Goal: Check status: Check status

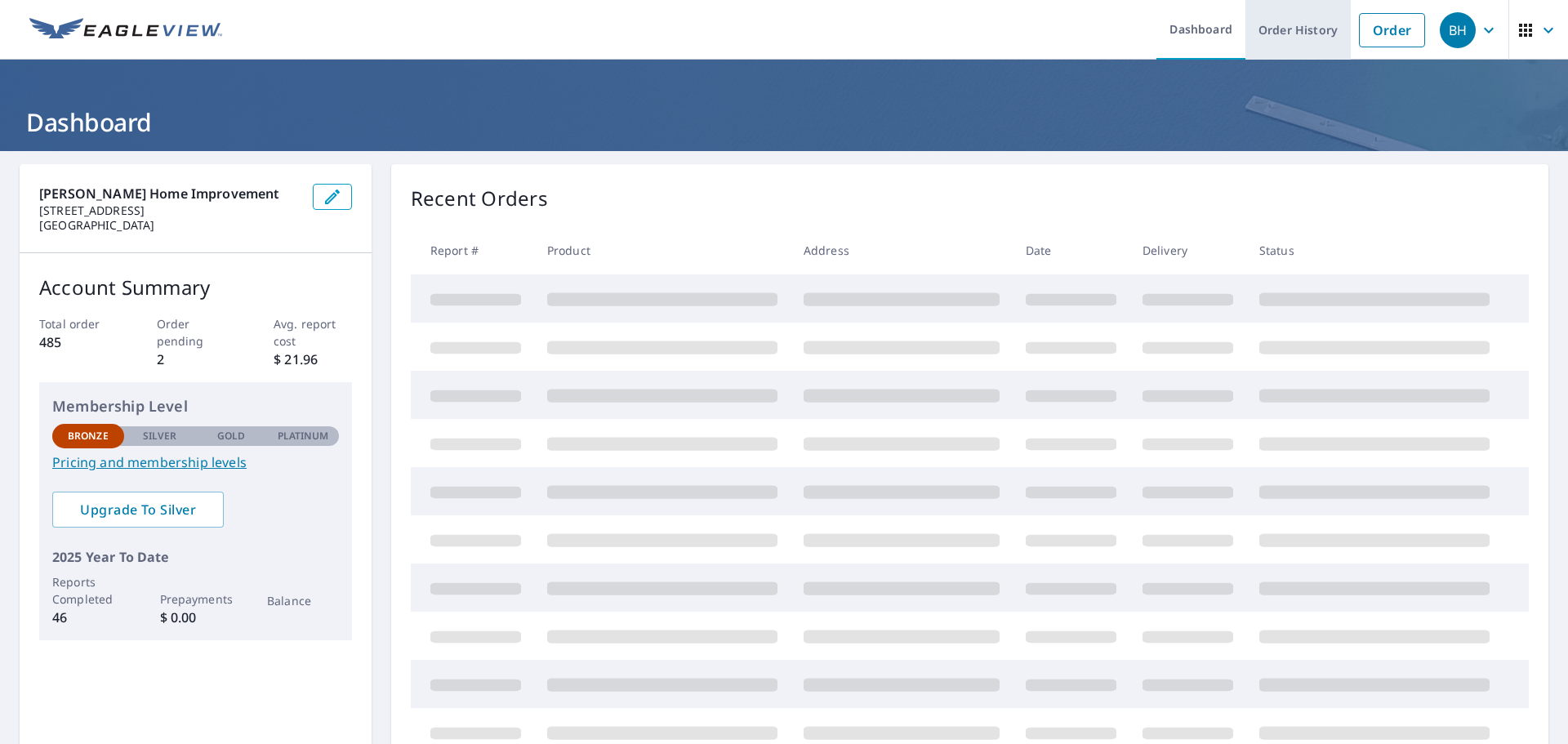
click at [1292, 26] on link "Order History" at bounding box center [1299, 29] width 106 height 59
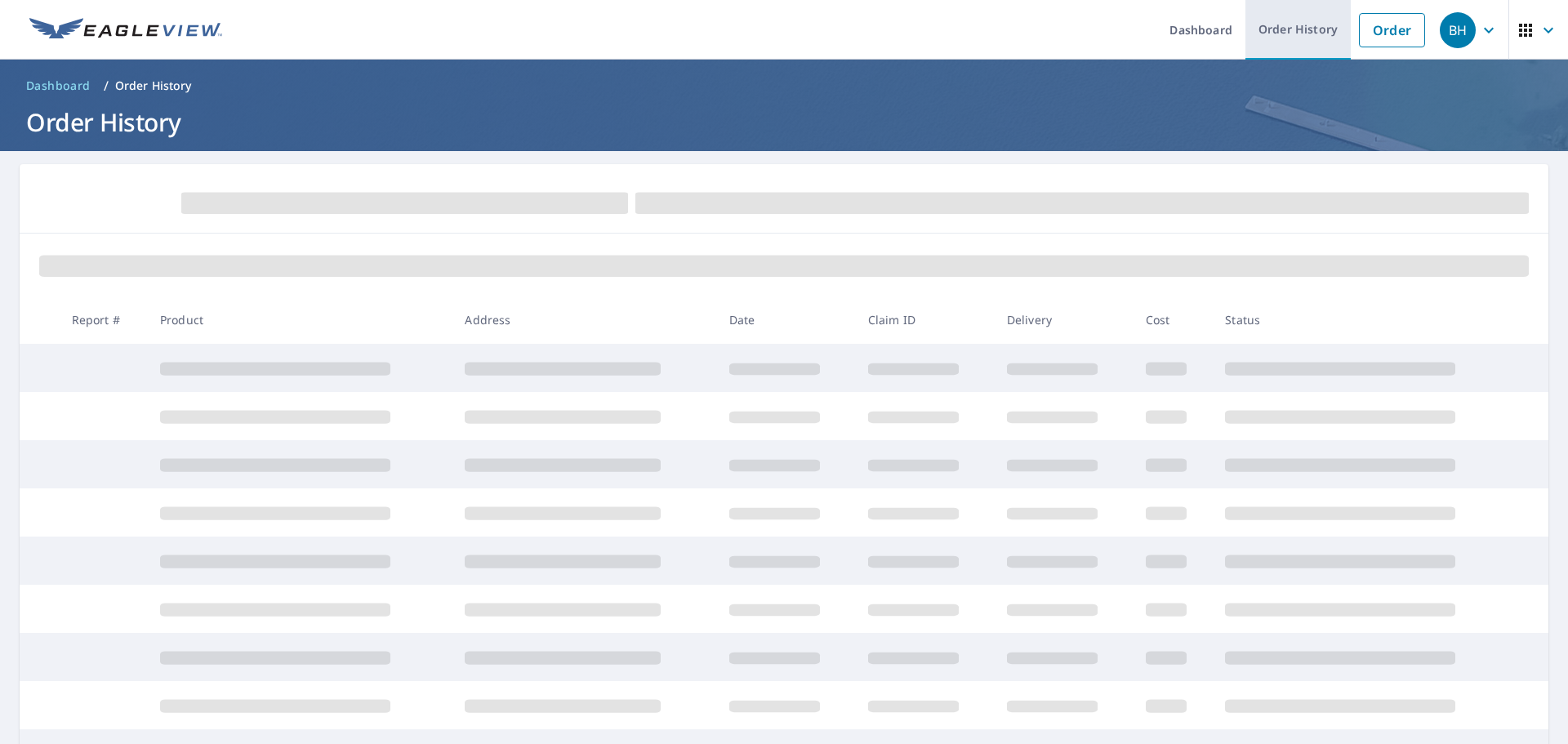
click at [1277, 21] on link "Order History" at bounding box center [1299, 29] width 106 height 59
click at [1287, 26] on link "Order History" at bounding box center [1299, 29] width 106 height 59
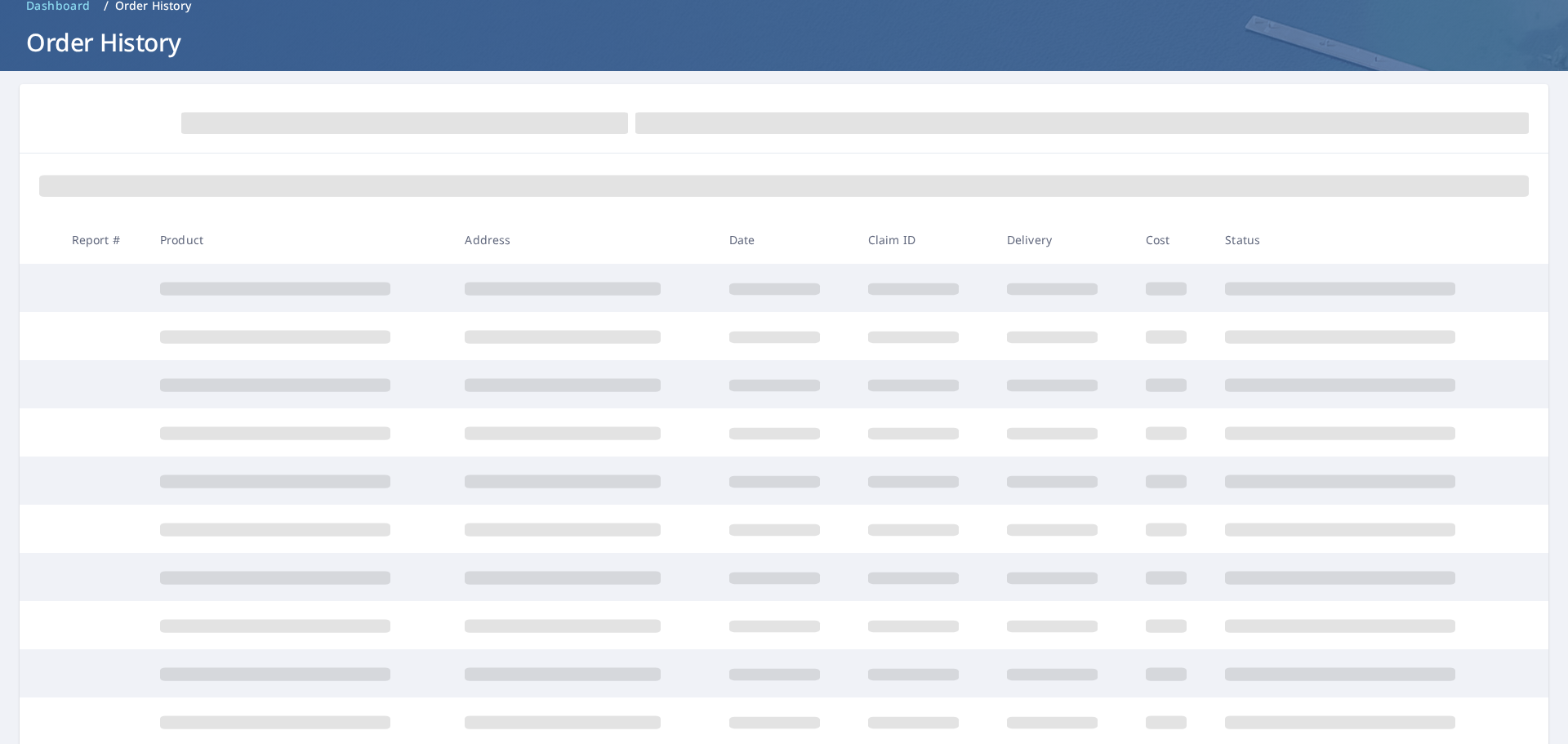
scroll to position [82, 0]
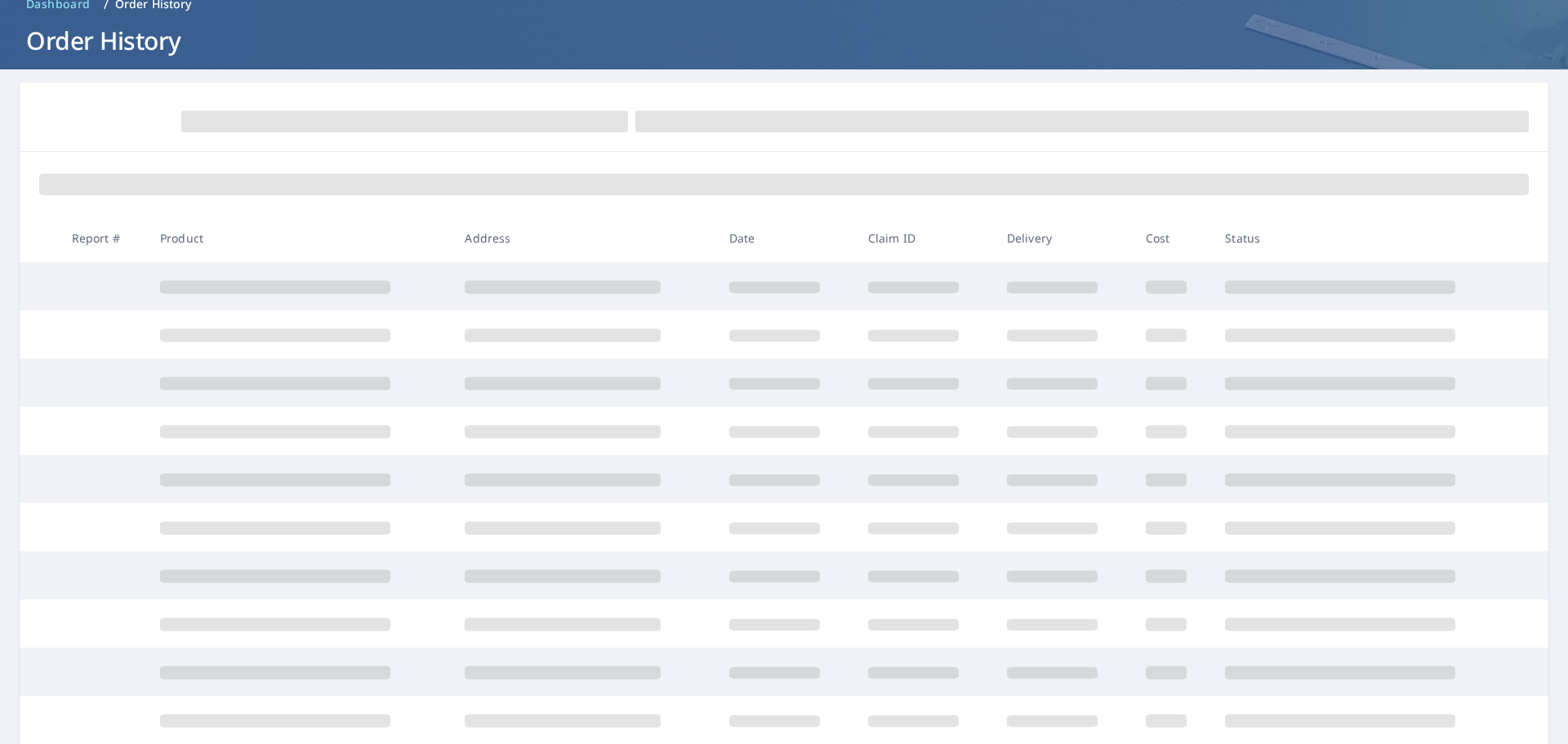
click at [1164, 154] on div at bounding box center [784, 183] width 1529 height 62
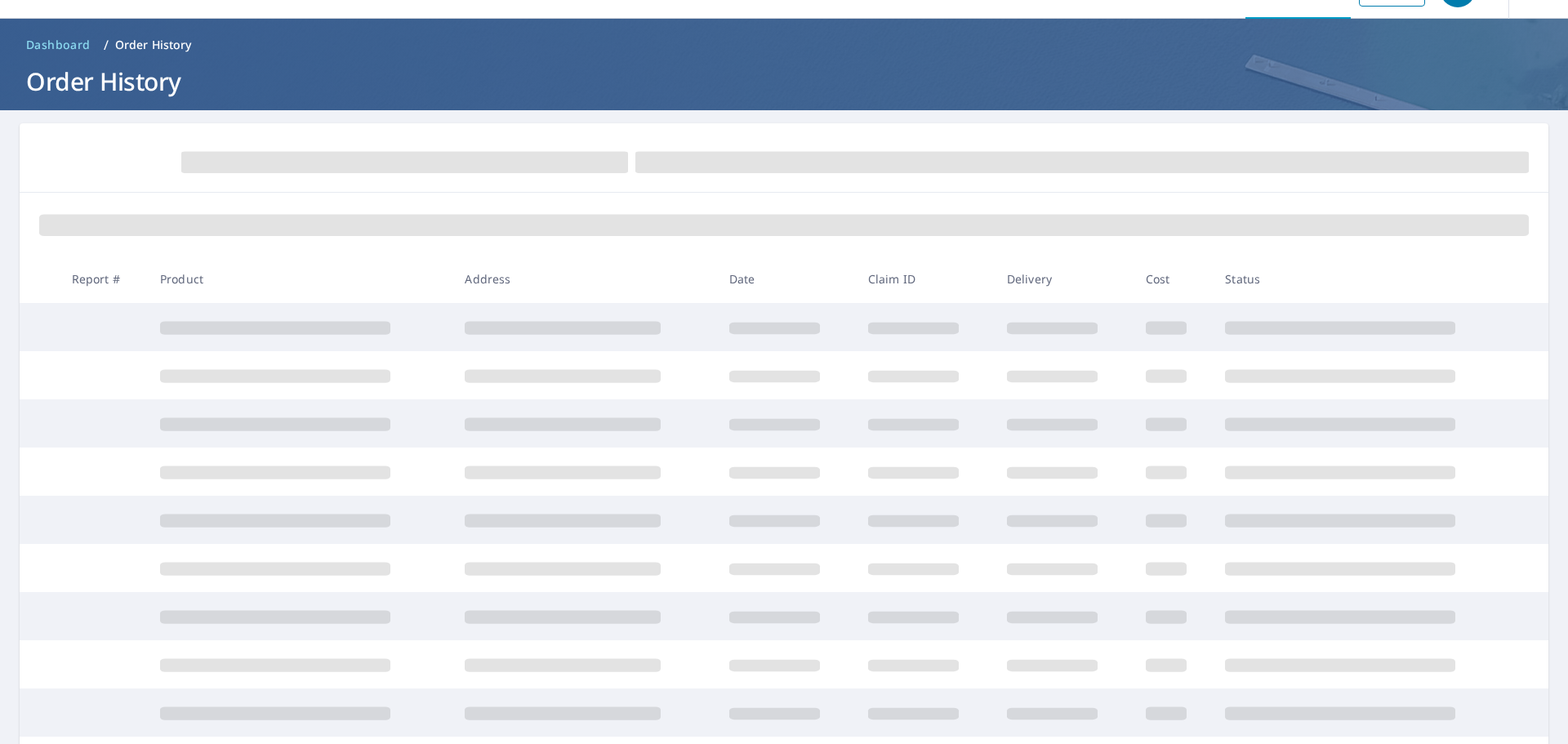
scroll to position [0, 0]
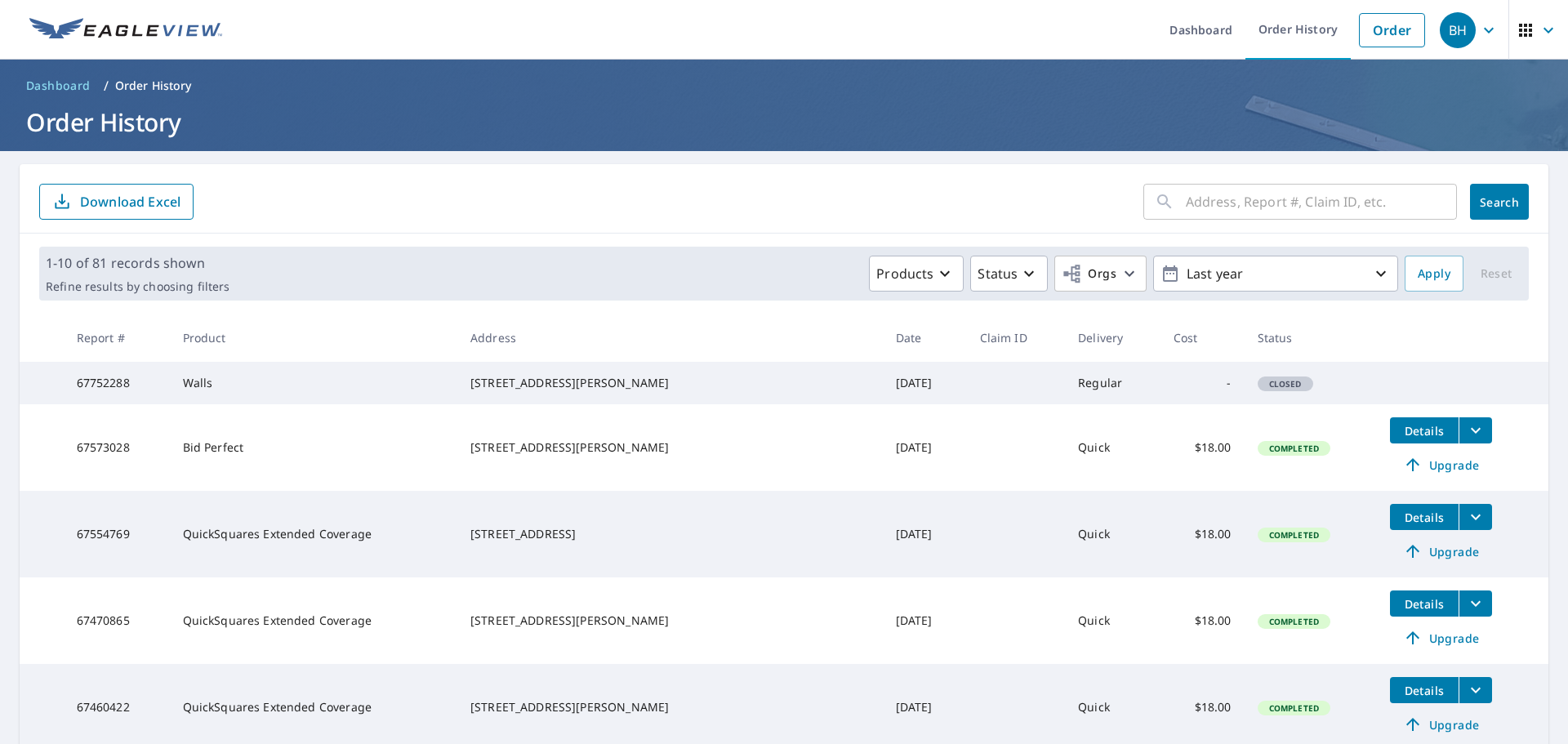
click at [1303, 206] on input "text" at bounding box center [1321, 202] width 271 height 46
type input "[PERSON_NAME] circle"
click at [1501, 209] on span "Search" at bounding box center [1500, 202] width 33 height 16
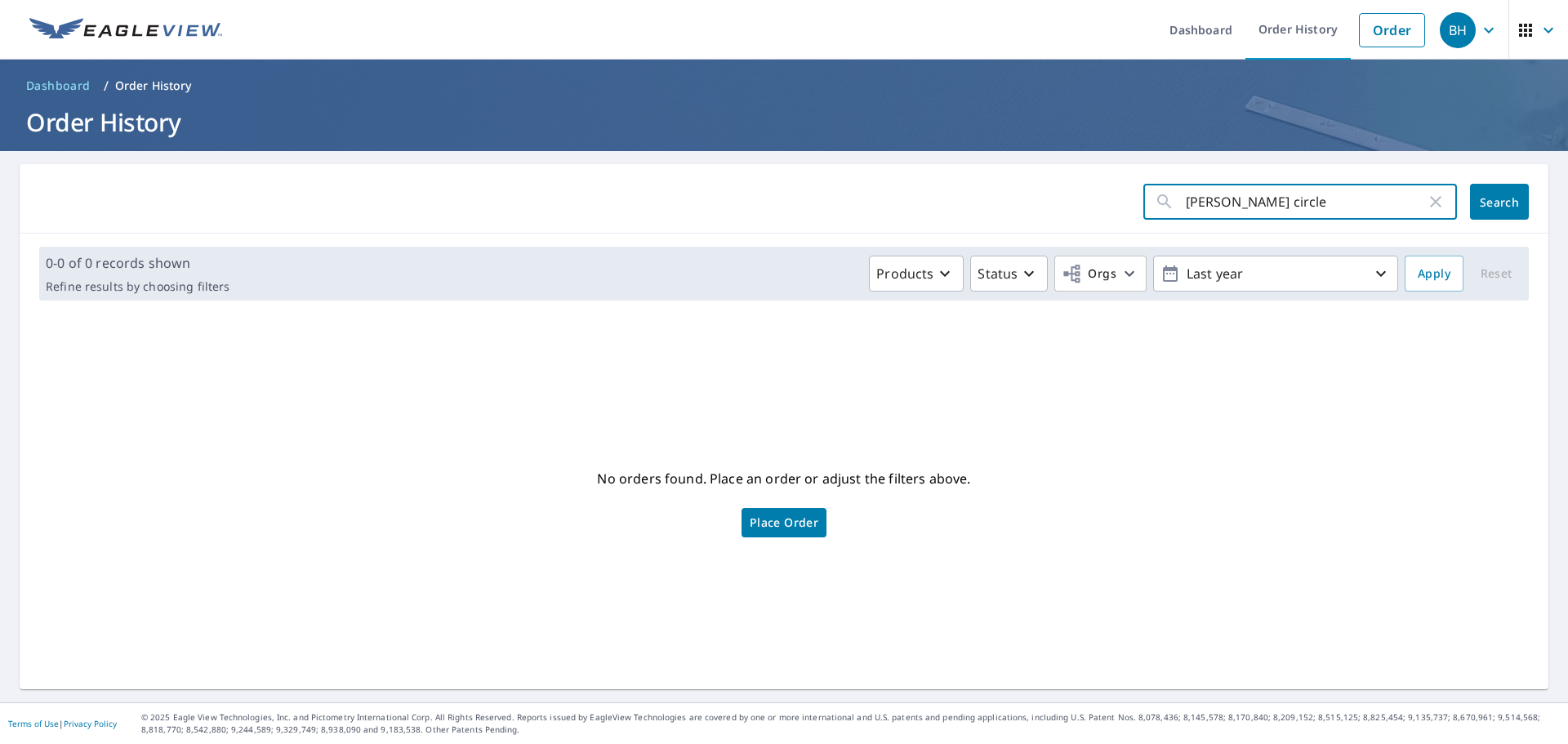
click at [1220, 202] on input "[PERSON_NAME] circle" at bounding box center [1305, 202] width 240 height 46
click at [1208, 202] on input "[PERSON_NAME] circle" at bounding box center [1305, 202] width 240 height 46
type input "canon circle"
click at [1500, 195] on span "Search" at bounding box center [1500, 202] width 33 height 16
drag, startPoint x: 1435, startPoint y: 199, endPoint x: 1419, endPoint y: 203, distance: 16.5
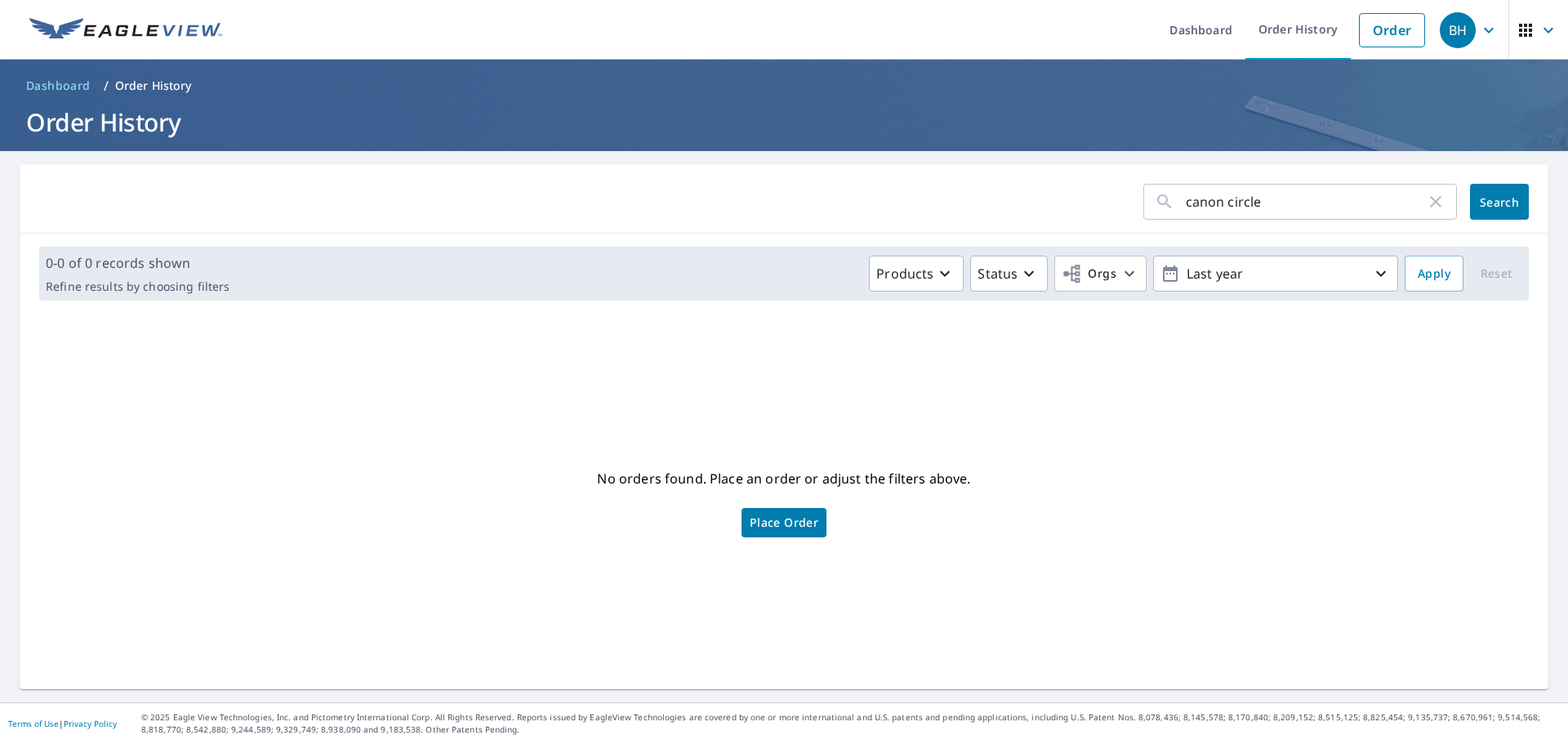
click at [1435, 199] on div "canon circle ​" at bounding box center [1301, 201] width 314 height 36
click at [1427, 200] on icon "button" at bounding box center [1436, 201] width 19 height 19
click at [1408, 200] on input "text" at bounding box center [1321, 202] width 271 height 46
paste input "148 Cannon Circle, Woodstock, NY, USA"
type input "148 Cannon Circle, Woodstock, NY, USA"
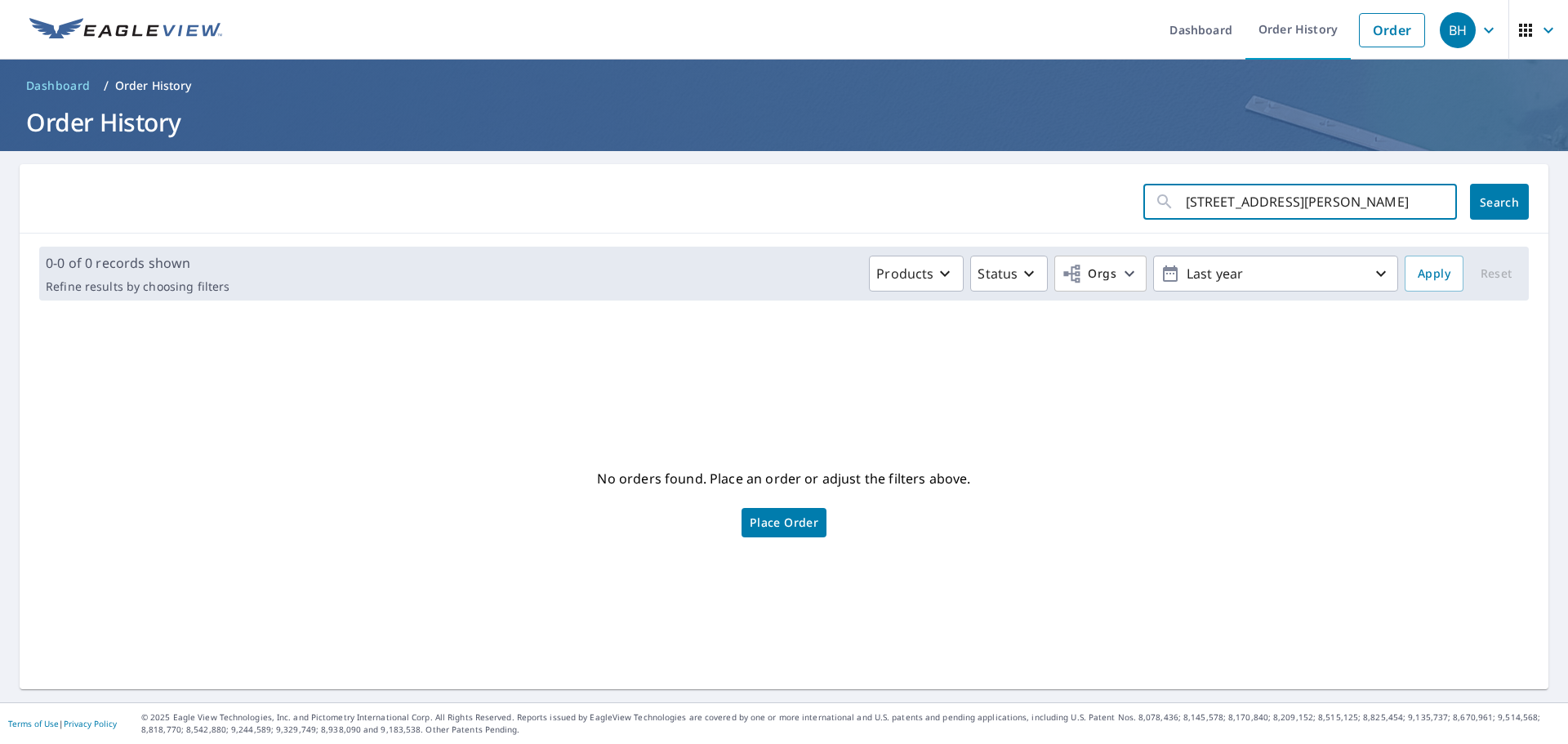
scroll to position [0, 5]
click button "Search" at bounding box center [1500, 201] width 58 height 36
